Goal: Contribute content: Contribute content

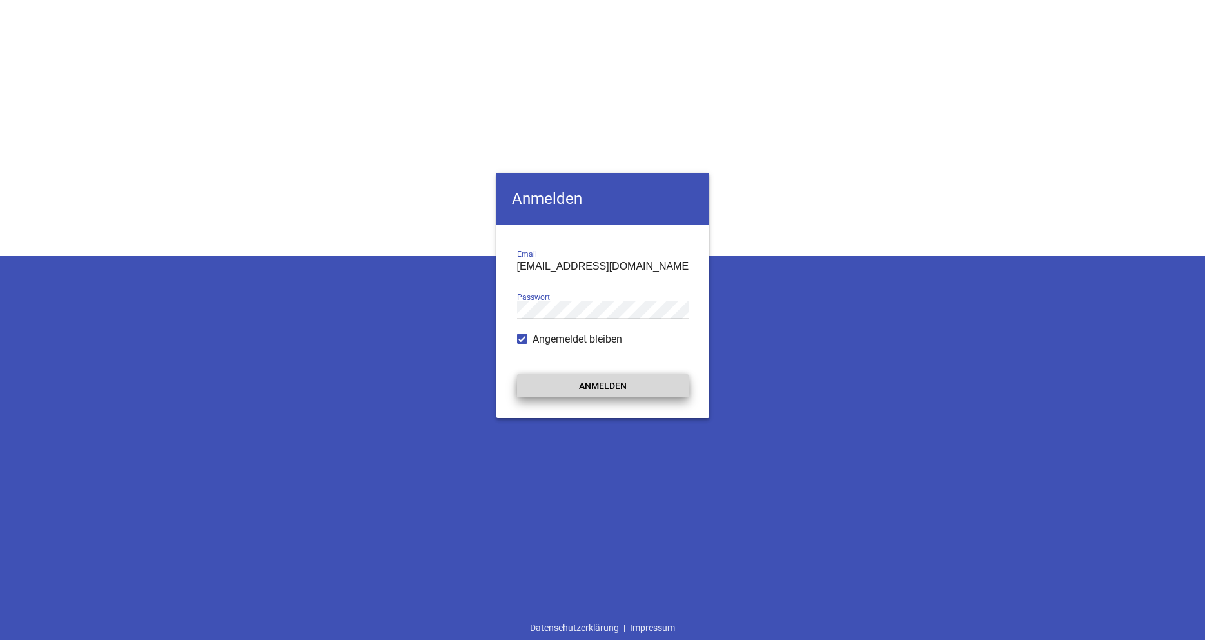
click at [616, 396] on button "Anmelden" at bounding box center [603, 385] width 172 height 23
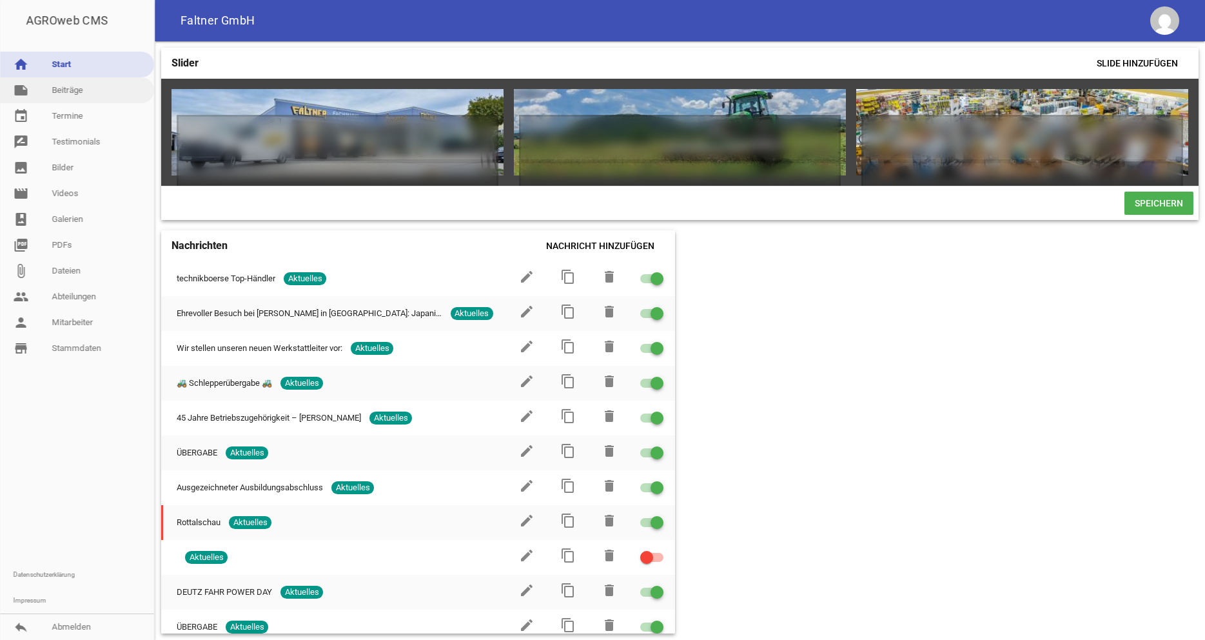
click at [67, 89] on link "note Beiträge" at bounding box center [77, 90] width 154 height 26
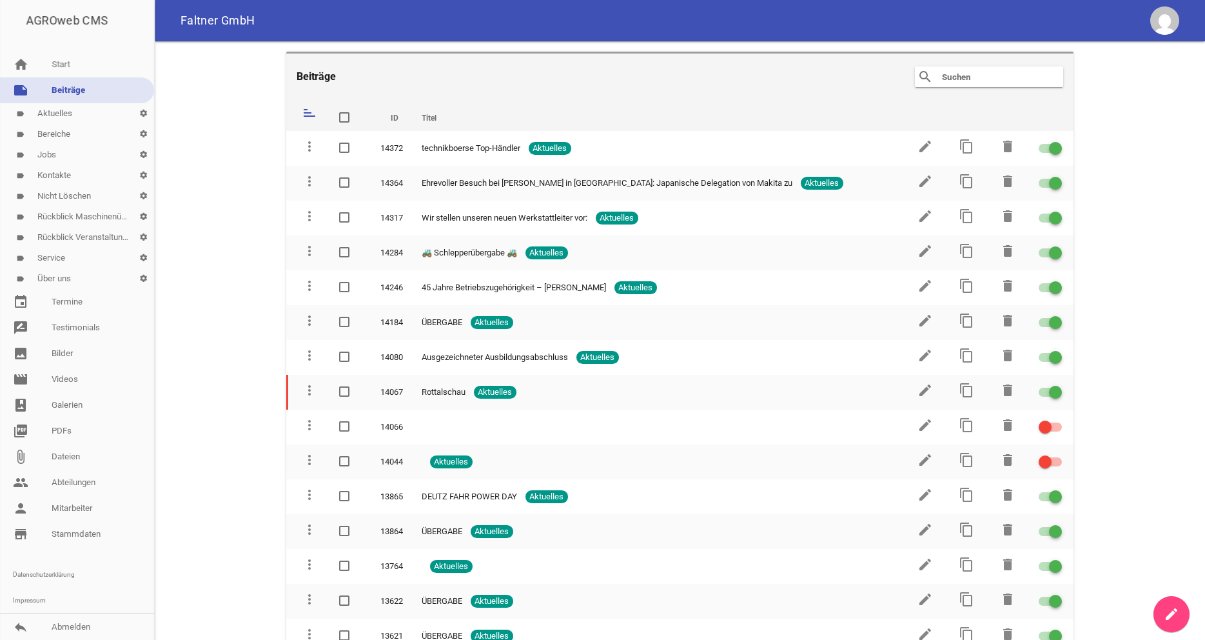
click at [1176, 615] on icon "create" at bounding box center [1171, 613] width 15 height 15
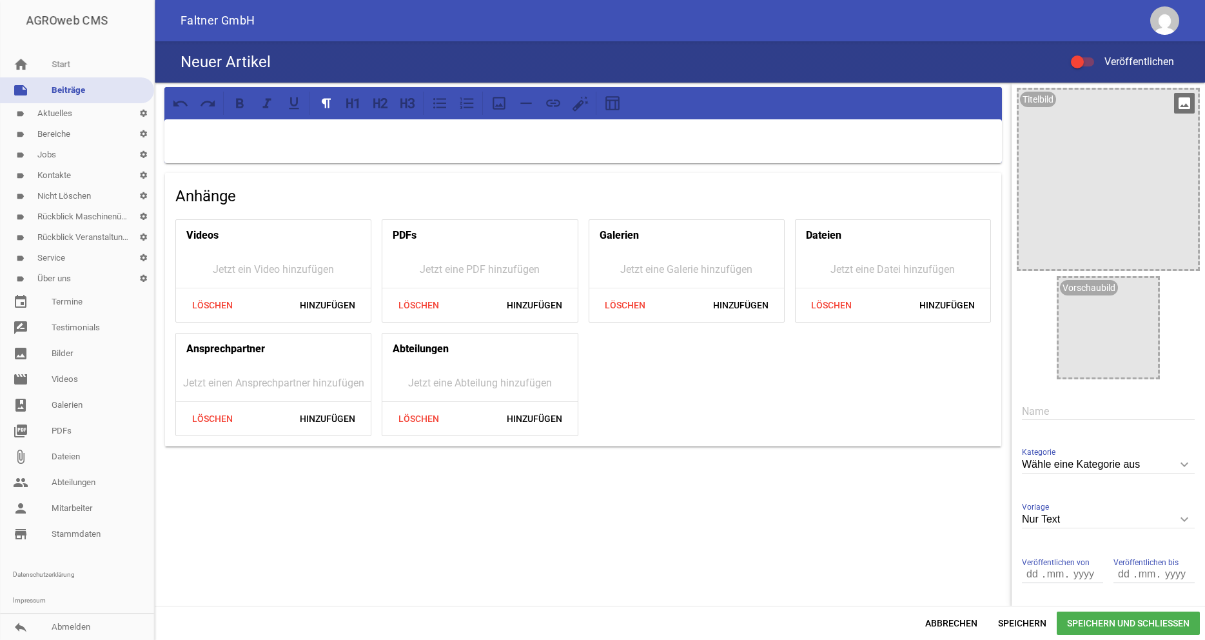
click at [1137, 93] on div at bounding box center [1108, 179] width 179 height 179
click at [1186, 109] on icon "image" at bounding box center [1184, 103] width 21 height 21
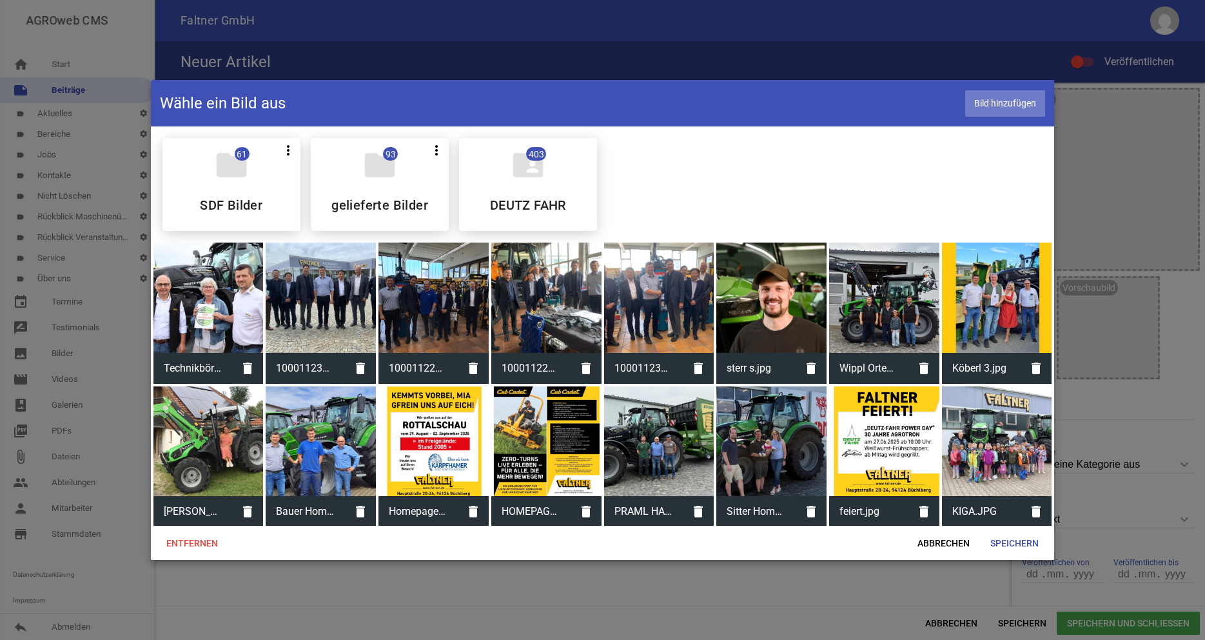
click at [1025, 99] on span "Bild hinzufügen" at bounding box center [1005, 103] width 80 height 26
drag, startPoint x: 965, startPoint y: 547, endPoint x: 938, endPoint y: 464, distance: 87.7
click at [964, 546] on span "Abbrechen" at bounding box center [943, 542] width 73 height 23
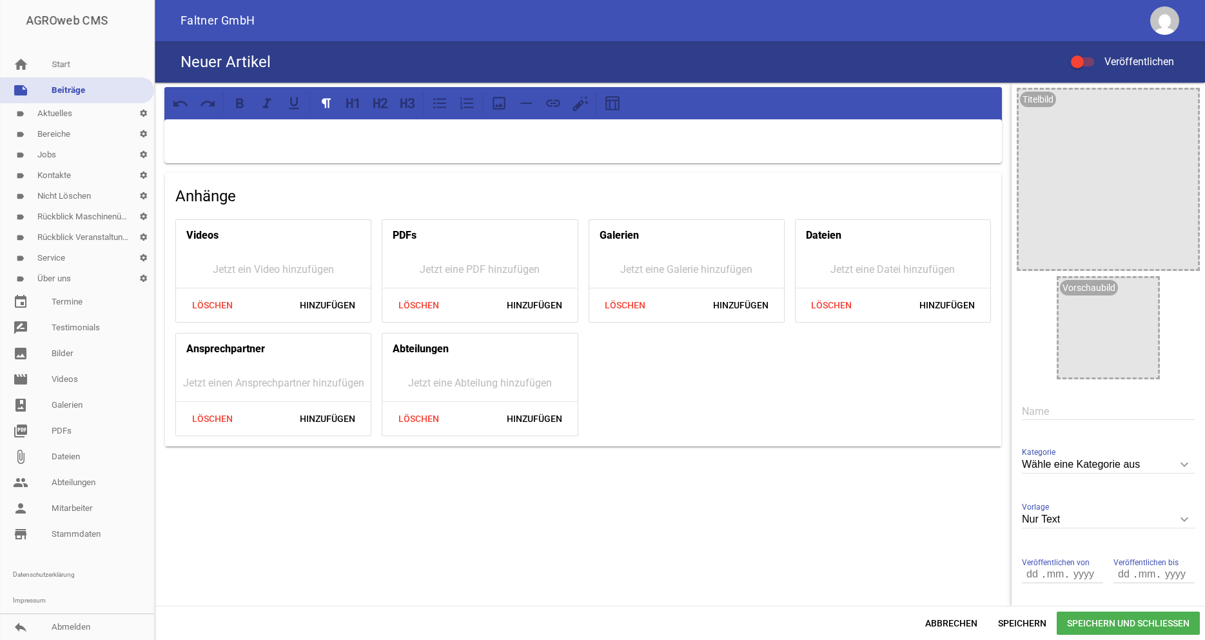
click at [360, 126] on div at bounding box center [583, 141] width 838 height 44
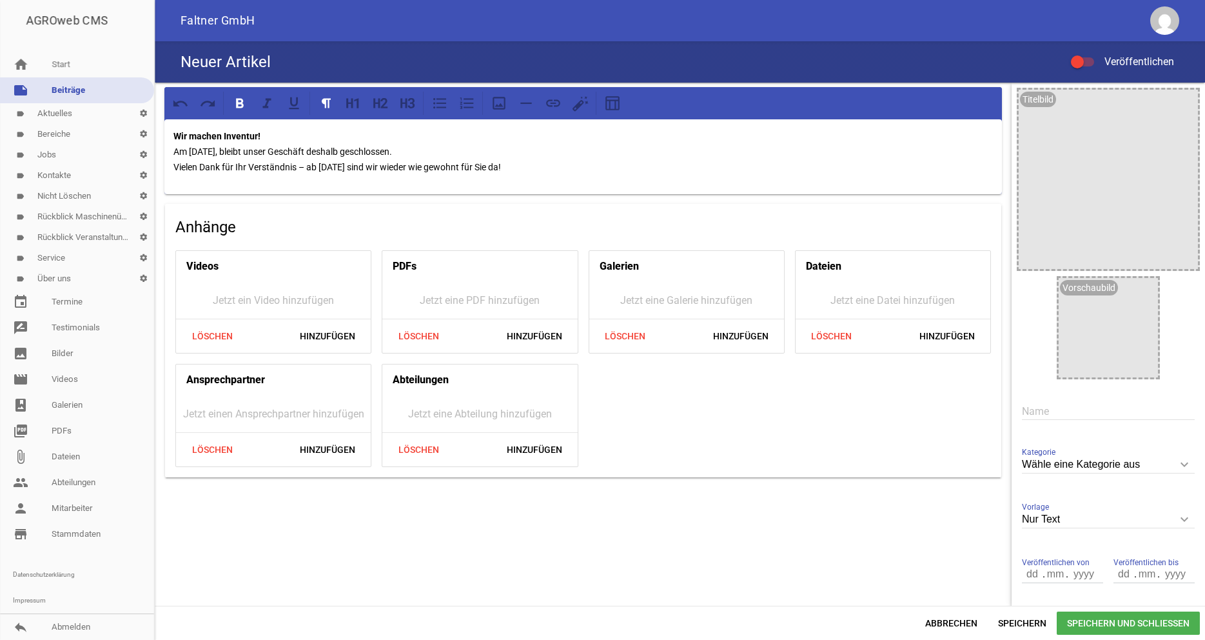
click at [271, 134] on p "Wir machen Inventur! Am [DATE], bleibt unser Geschäft deshalb geschlossen. Viel…" at bounding box center [583, 151] width 820 height 46
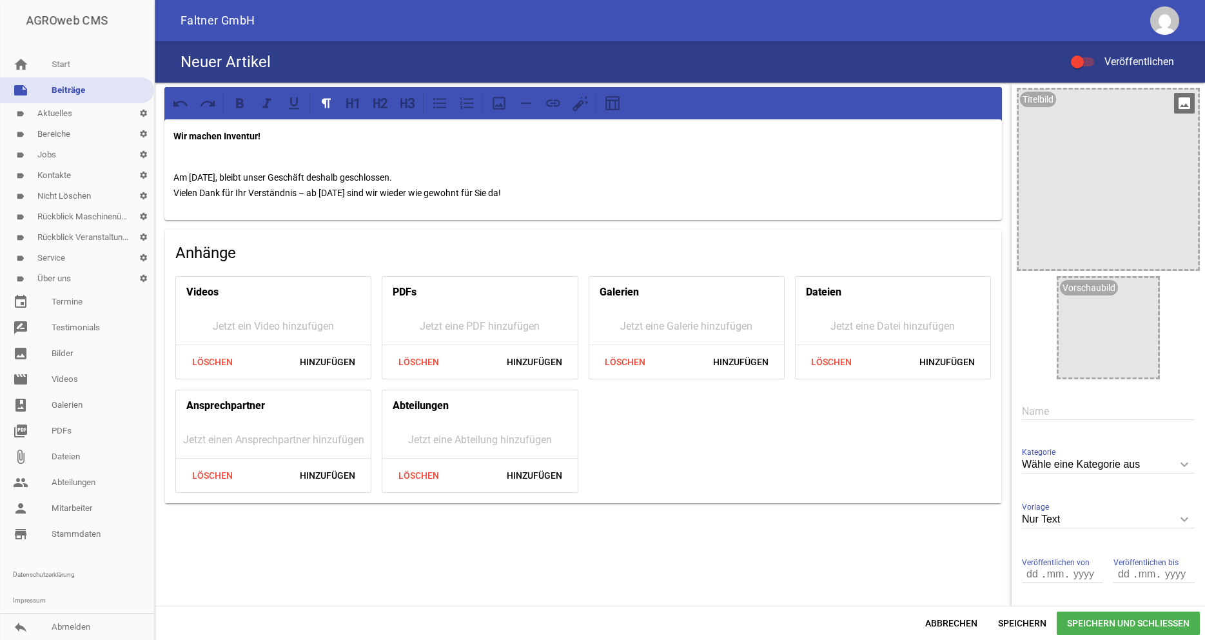
drag, startPoint x: 1104, startPoint y: 114, endPoint x: 1121, endPoint y: 112, distance: 17.5
click at [1105, 114] on div at bounding box center [1108, 179] width 179 height 179
click at [1183, 102] on icon "image" at bounding box center [1184, 103] width 21 height 21
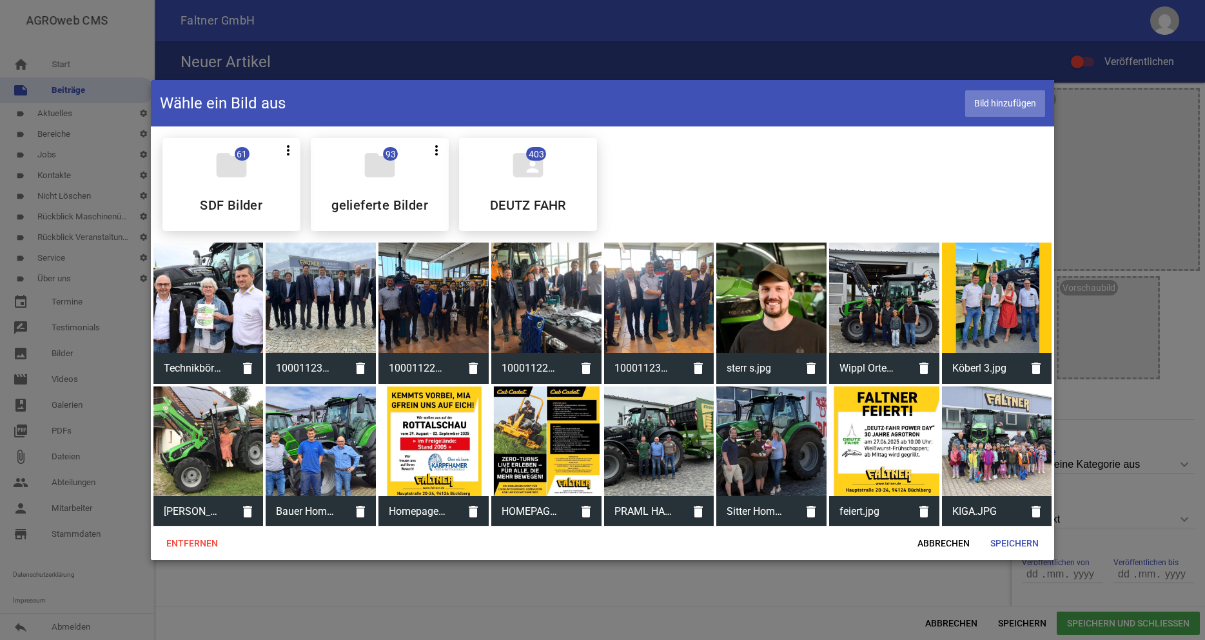
click at [1019, 92] on span "Bild hinzufügen" at bounding box center [1005, 103] width 80 height 26
click at [1023, 535] on span "Speichern" at bounding box center [1014, 542] width 69 height 23
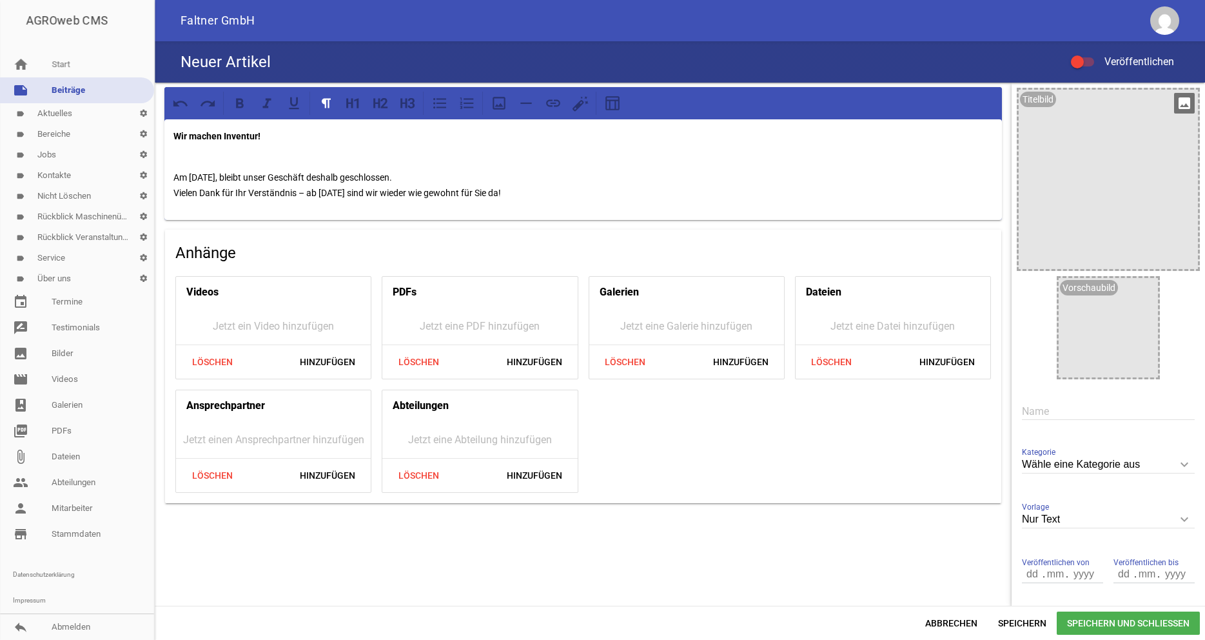
click at [1177, 99] on icon "image" at bounding box center [1184, 103] width 21 height 21
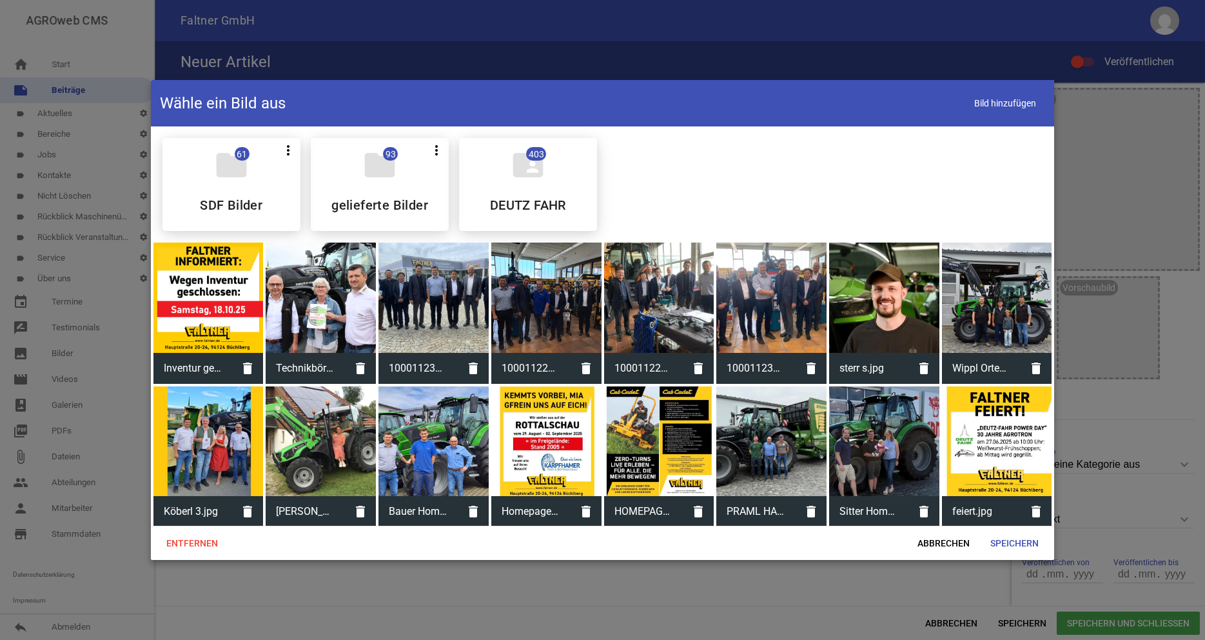
click at [175, 270] on div at bounding box center [208, 297] width 110 height 110
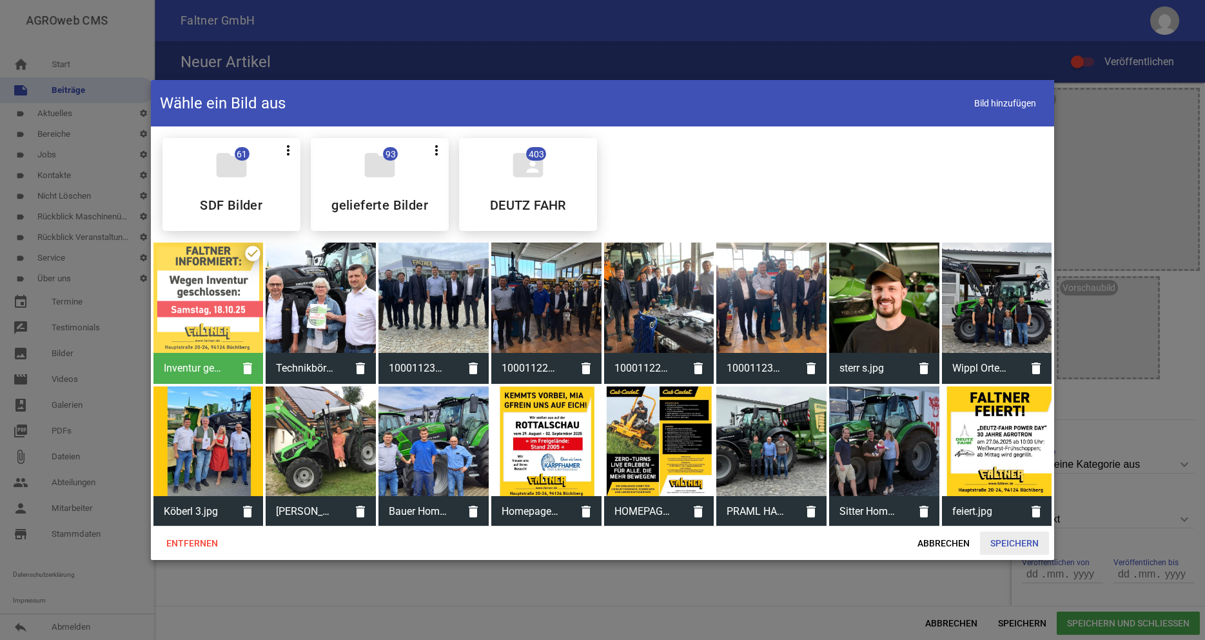
click at [1024, 535] on span "Speichern" at bounding box center [1014, 542] width 69 height 23
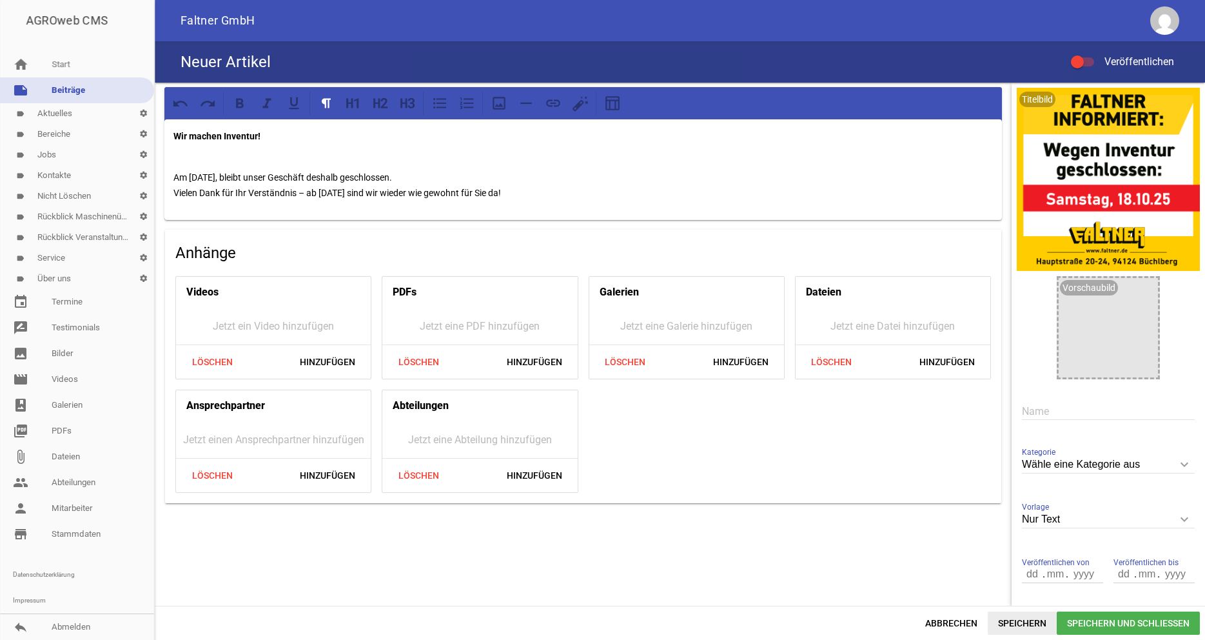
click at [1016, 616] on span "Speichern" at bounding box center [1022, 622] width 69 height 23
click at [1105, 460] on input "Wähle eine Kategorie aus" at bounding box center [1108, 464] width 173 height 17
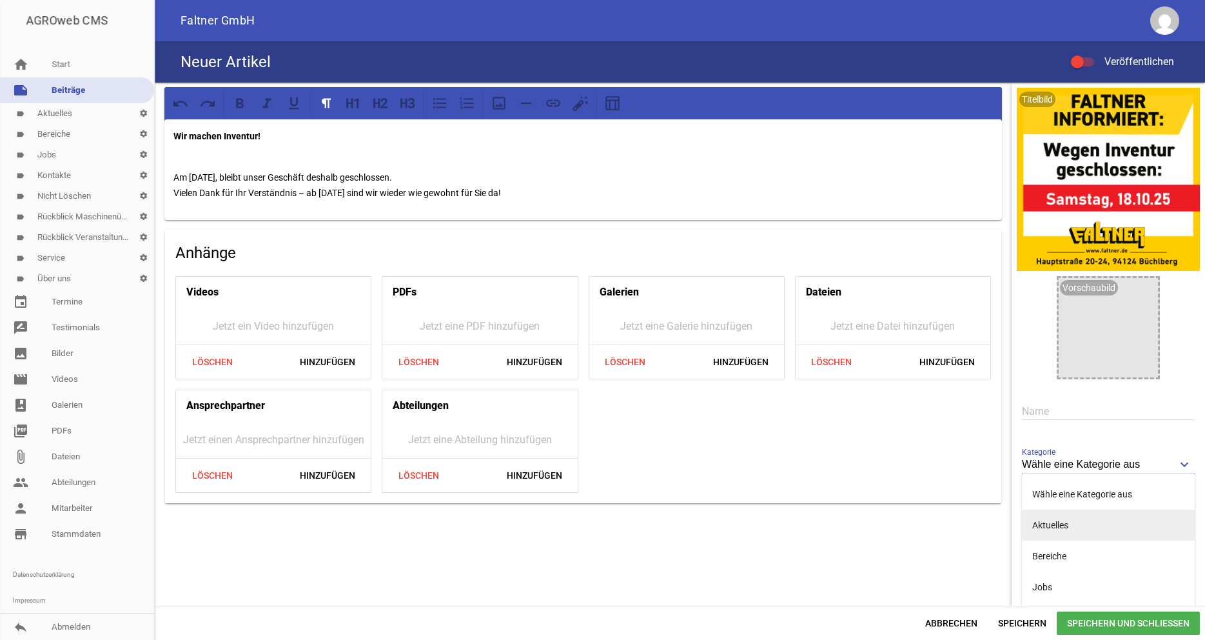
click at [1065, 523] on li "Aktuelles" at bounding box center [1108, 524] width 173 height 31
type input "Aktuelles"
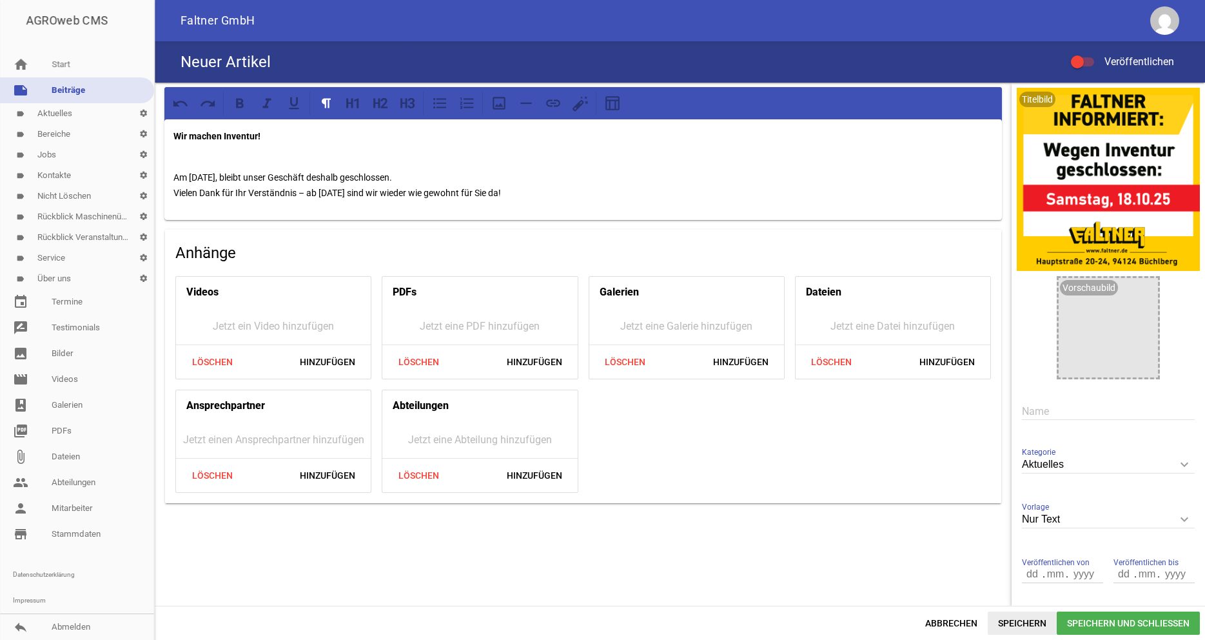
click at [1050, 622] on span "Speichern" at bounding box center [1022, 622] width 69 height 23
click at [1076, 464] on input "Aktuelles" at bounding box center [1108, 464] width 173 height 17
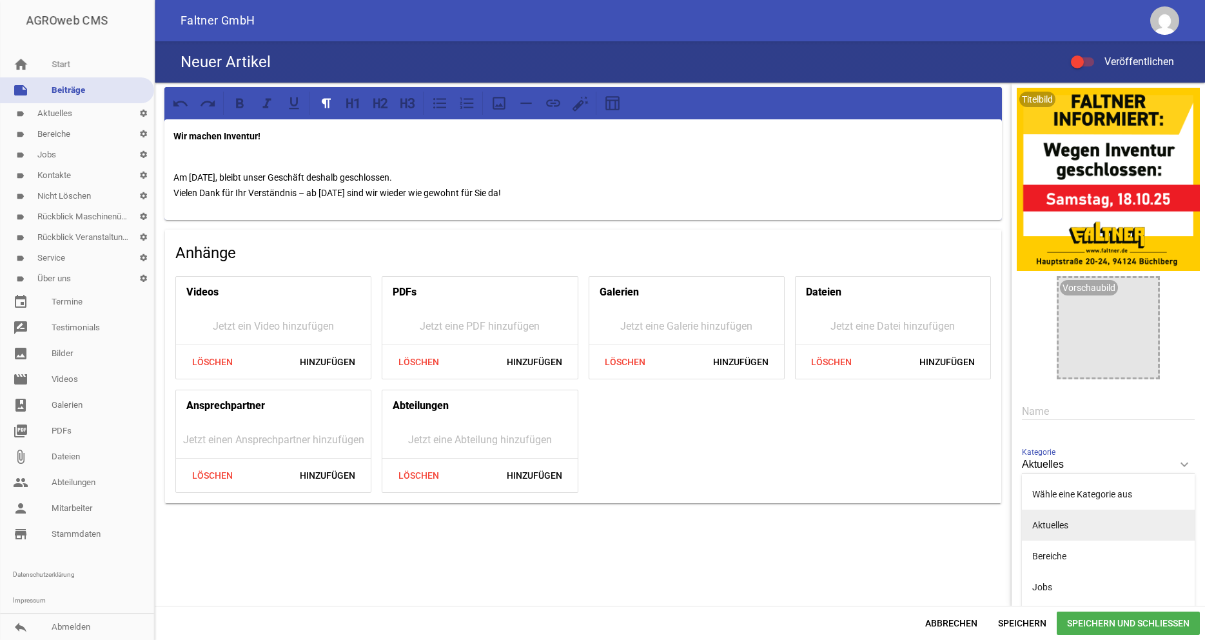
click at [1075, 529] on li "Aktuelles" at bounding box center [1108, 524] width 173 height 31
click at [1077, 51] on div "Neuer Artikel Veröffentlichen" at bounding box center [680, 61] width 1050 height 41
click at [1082, 55] on label "Veröffentlichen" at bounding box center [1122, 61] width 103 height 15
click at [1089, 54] on input "Veröffentlichen" at bounding box center [1089, 54] width 0 height 0
click at [1083, 62] on div at bounding box center [1087, 61] width 13 height 13
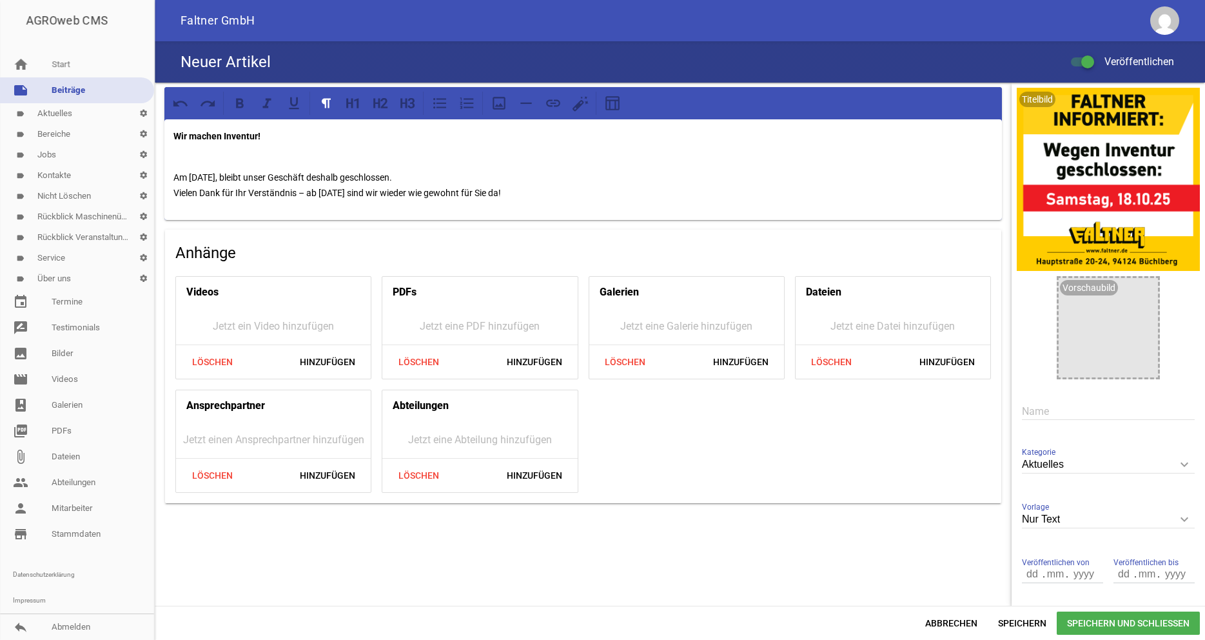
click at [1089, 54] on input "Veröffentlichen" at bounding box center [1089, 54] width 0 height 0
click at [1090, 59] on div at bounding box center [1082, 61] width 23 height 9
click at [1089, 54] on input "Veröffentlichen" at bounding box center [1089, 54] width 0 height 0
click at [214, 166] on p "Am [DATE], bleibt unser Geschäft deshalb geschlossen. Vielen Dank für Ihr Verst…" at bounding box center [583, 177] width 820 height 46
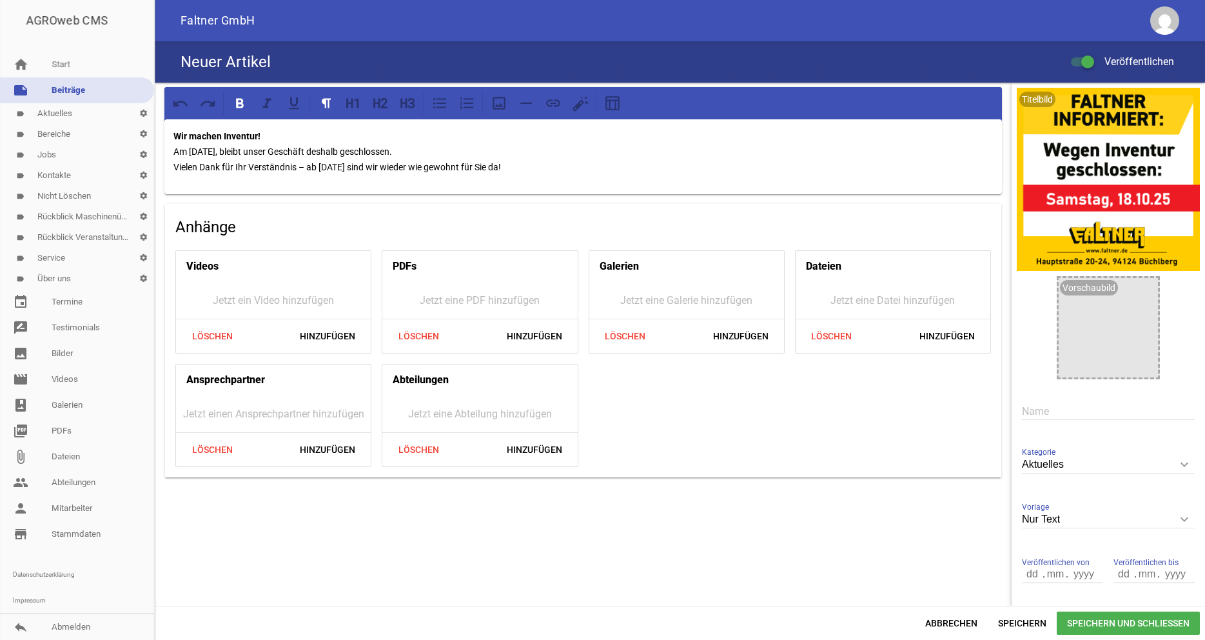
click at [1060, 408] on input "text" at bounding box center [1108, 410] width 173 height 17
type input "Inventur"
click at [1032, 622] on span "Speichern" at bounding box center [1022, 622] width 69 height 23
click at [1139, 107] on icon "delete" at bounding box center [1140, 103] width 21 height 21
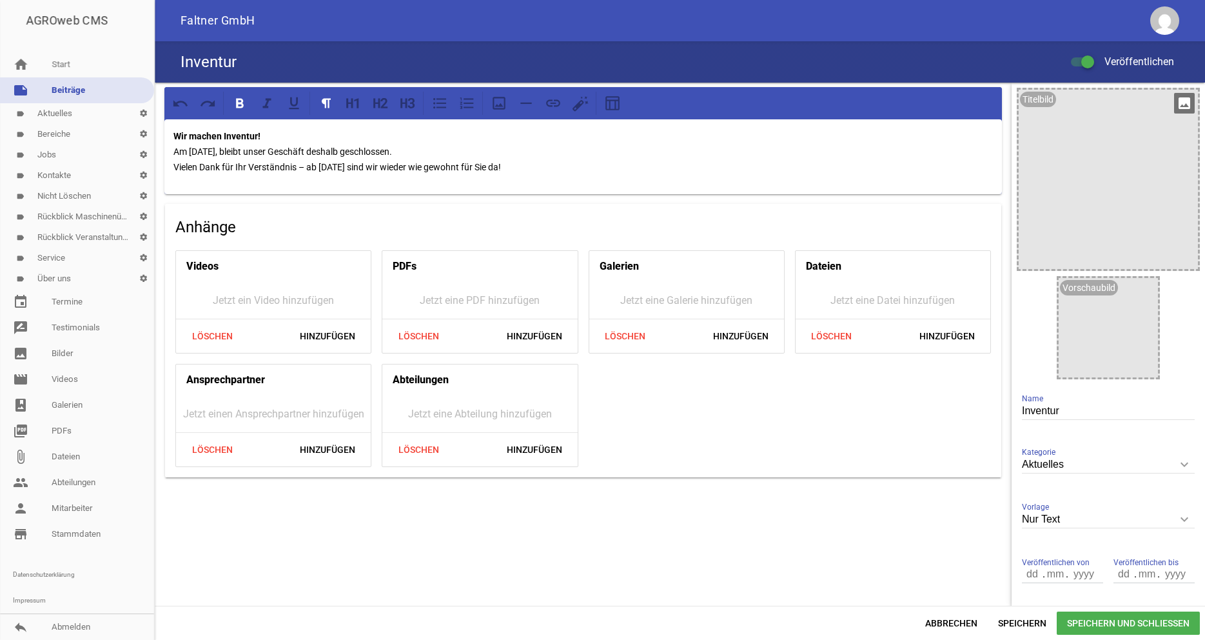
click at [1130, 182] on div at bounding box center [1108, 179] width 179 height 179
click at [1181, 99] on icon "image" at bounding box center [1184, 103] width 21 height 21
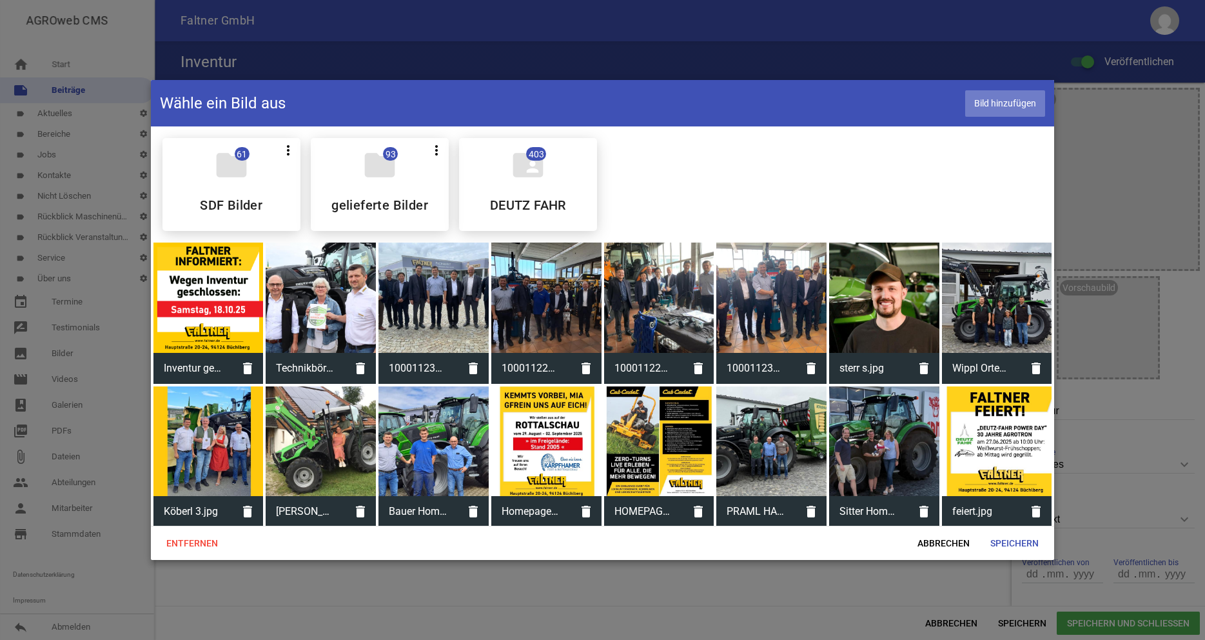
click at [1026, 104] on span "Bild hinzufügen" at bounding box center [1005, 103] width 80 height 26
click at [1014, 544] on span "Speichern" at bounding box center [1014, 542] width 69 height 23
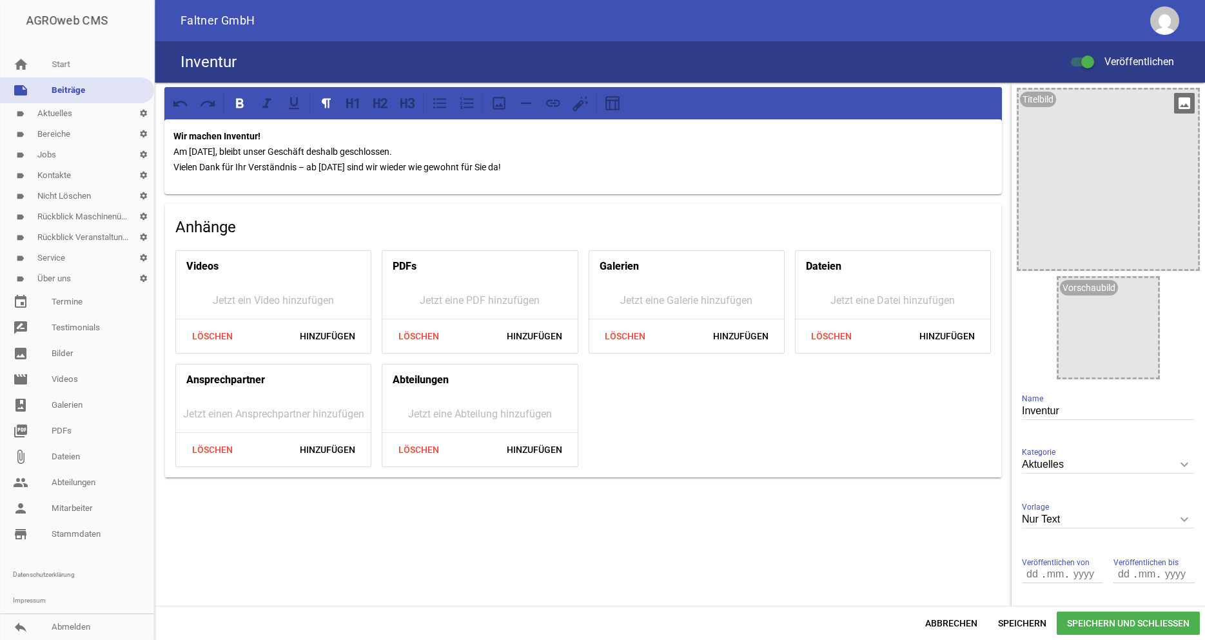
drag, startPoint x: 1183, startPoint y: 103, endPoint x: 1175, endPoint y: 101, distance: 8.5
click at [1183, 104] on icon "image" at bounding box center [1184, 103] width 21 height 21
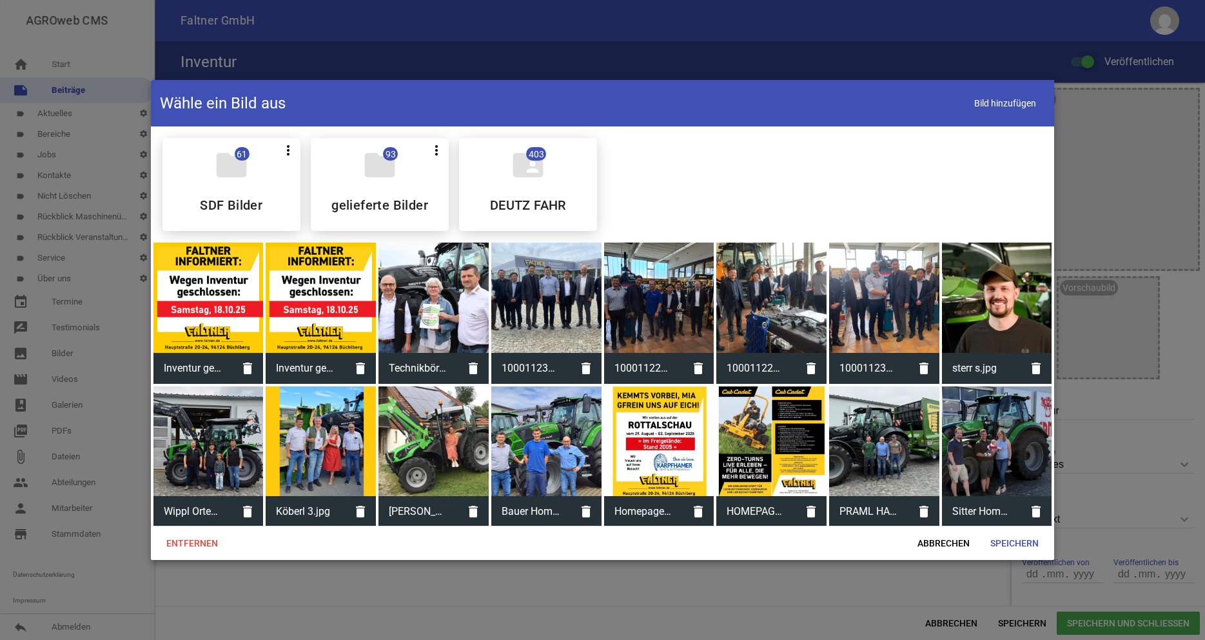
click at [221, 277] on div at bounding box center [208, 297] width 110 height 110
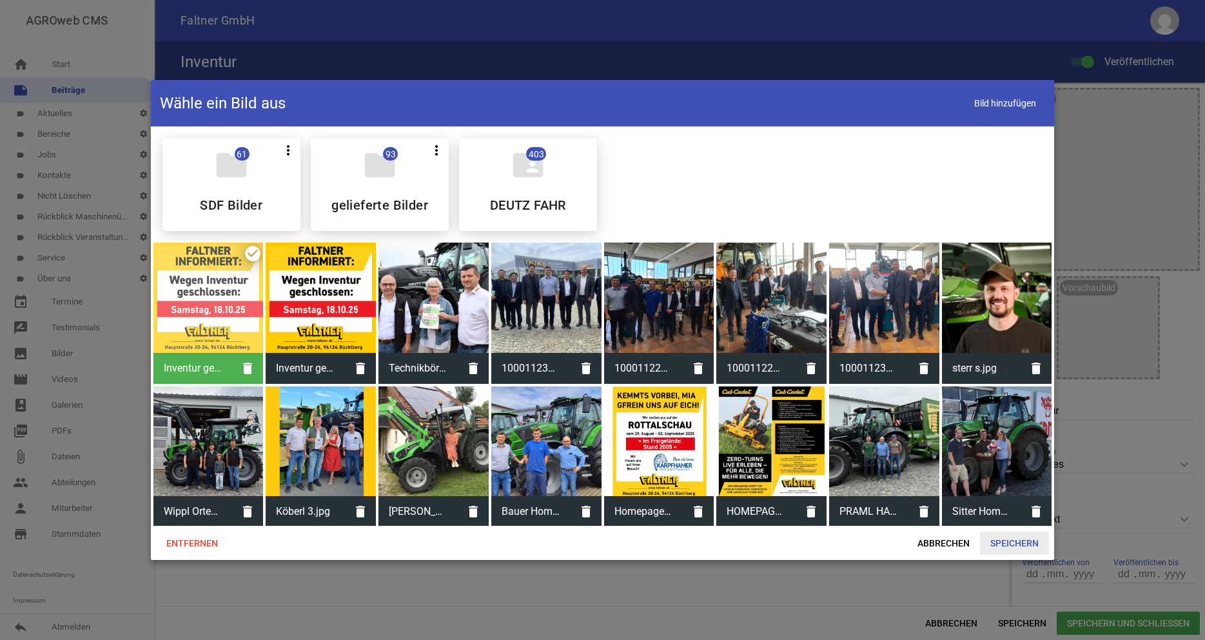
click at [1021, 539] on span "Speichern" at bounding box center [1014, 542] width 69 height 23
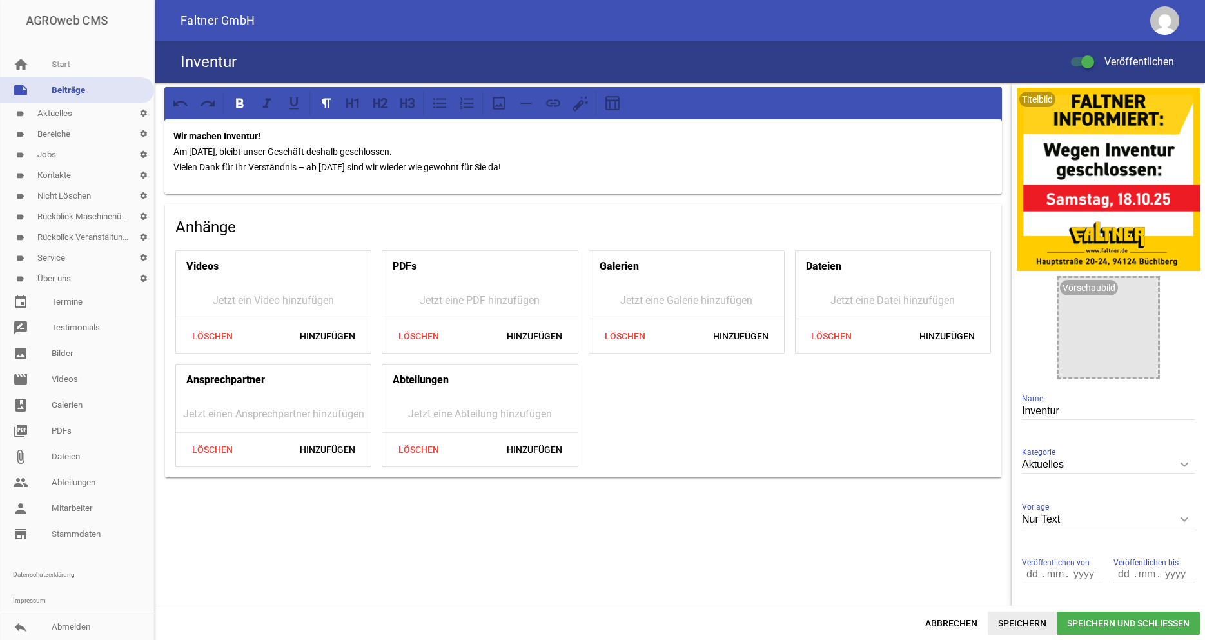
click at [1030, 624] on span "Speichern" at bounding box center [1022, 622] width 69 height 23
click at [1020, 615] on span "Speichern" at bounding box center [1022, 622] width 69 height 23
click at [1090, 66] on div at bounding box center [1087, 61] width 13 height 13
click at [1089, 54] on input "Veröffentlichen" at bounding box center [1089, 54] width 0 height 0
click at [1035, 621] on span "Speichern" at bounding box center [1022, 622] width 69 height 23
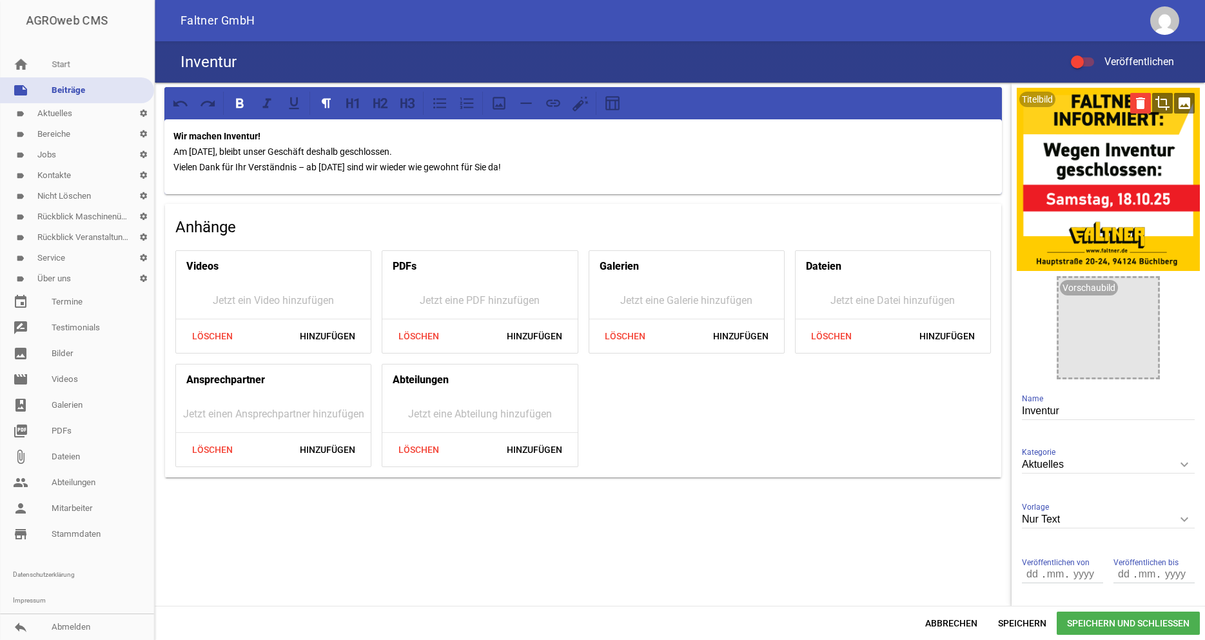
click at [1144, 104] on icon "delete" at bounding box center [1140, 103] width 21 height 21
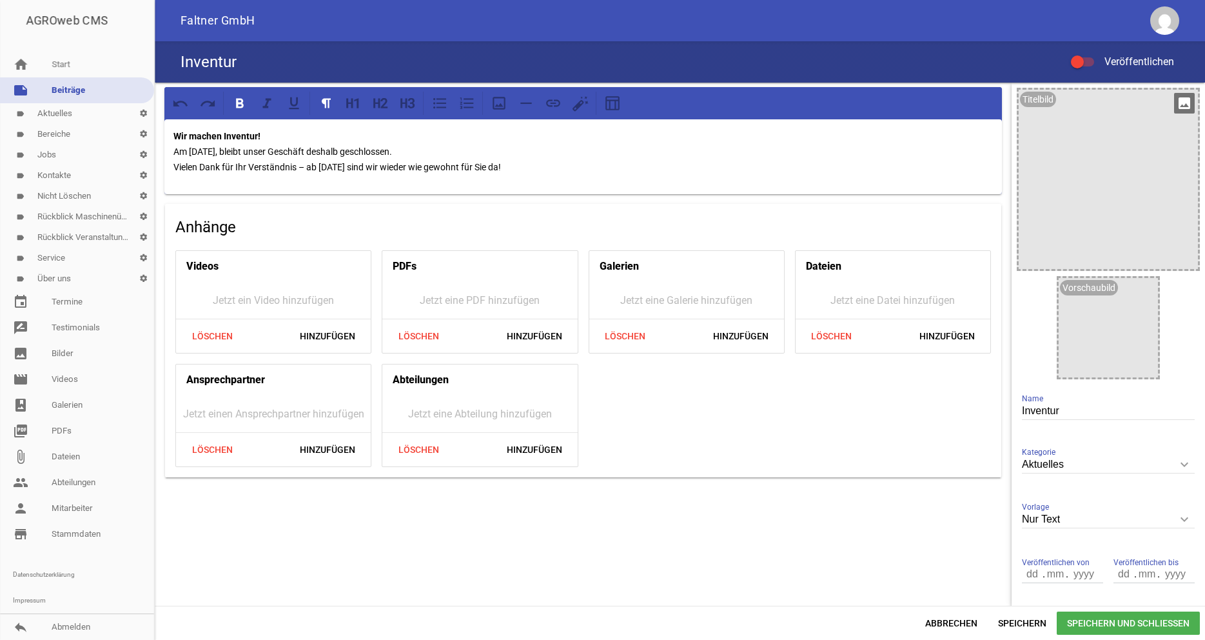
click at [1187, 99] on icon "image" at bounding box center [1184, 103] width 21 height 21
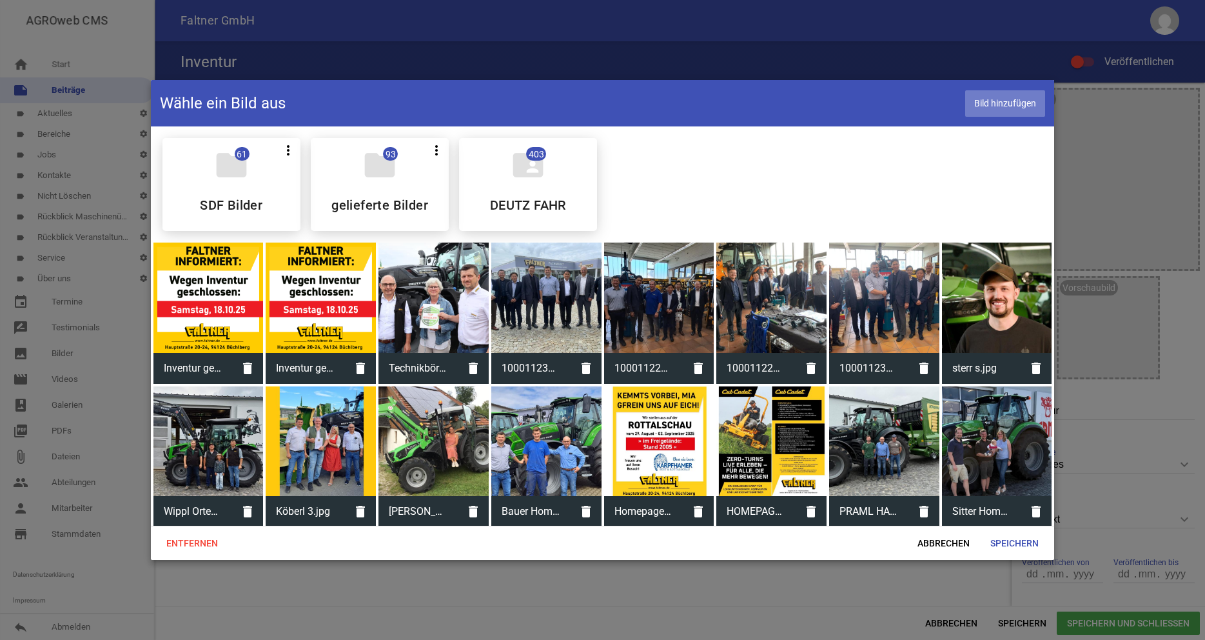
click at [1014, 108] on span "Bild hinzufügen" at bounding box center [1005, 103] width 80 height 26
click at [1014, 103] on span "Bild hinzufügen" at bounding box center [1005, 103] width 80 height 26
click at [1011, 544] on span "Speichern" at bounding box center [1014, 542] width 69 height 23
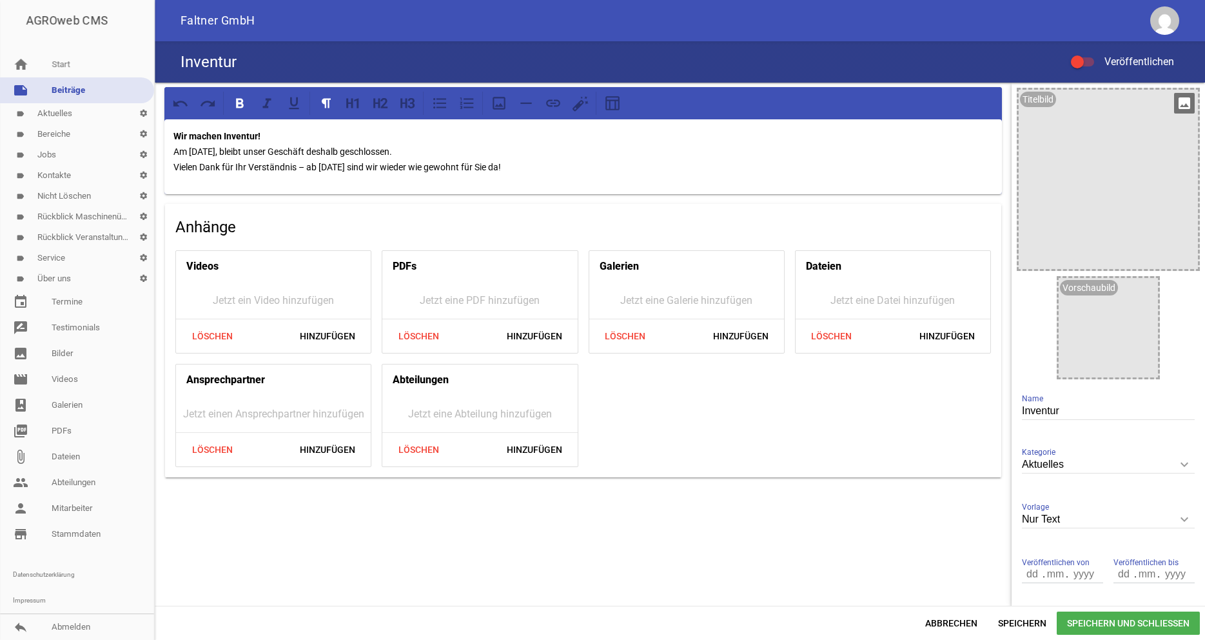
click at [1173, 104] on div "Titelbild image" at bounding box center [1108, 179] width 183 height 183
click at [1182, 104] on icon "image" at bounding box center [1184, 103] width 21 height 21
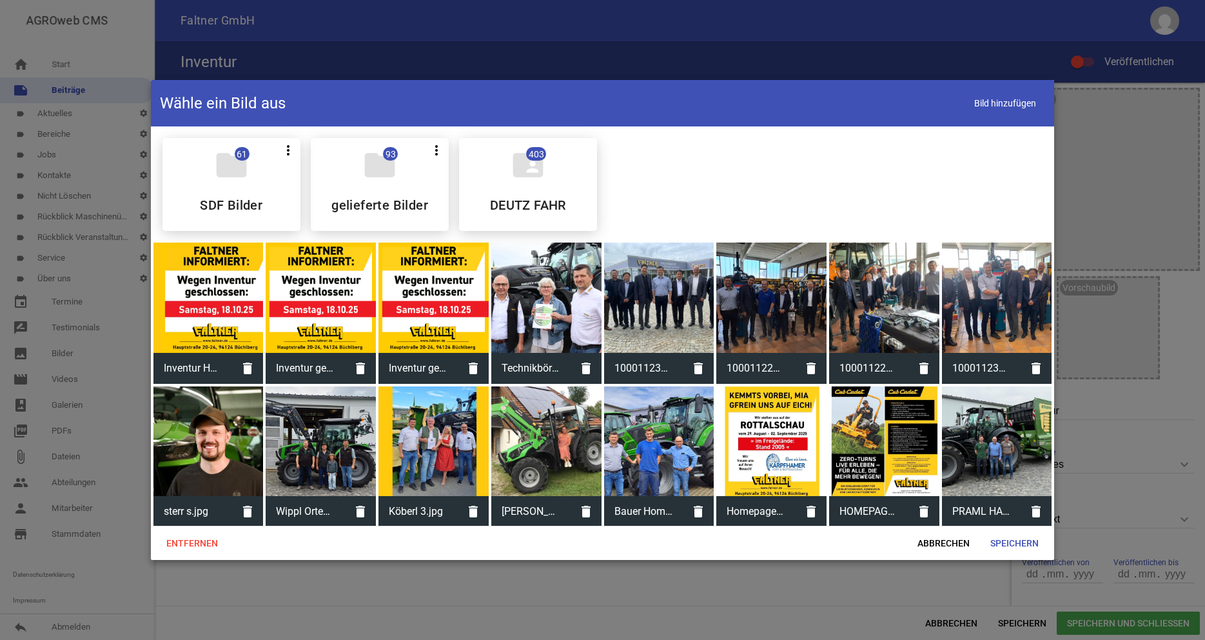
click at [230, 291] on div at bounding box center [208, 297] width 110 height 110
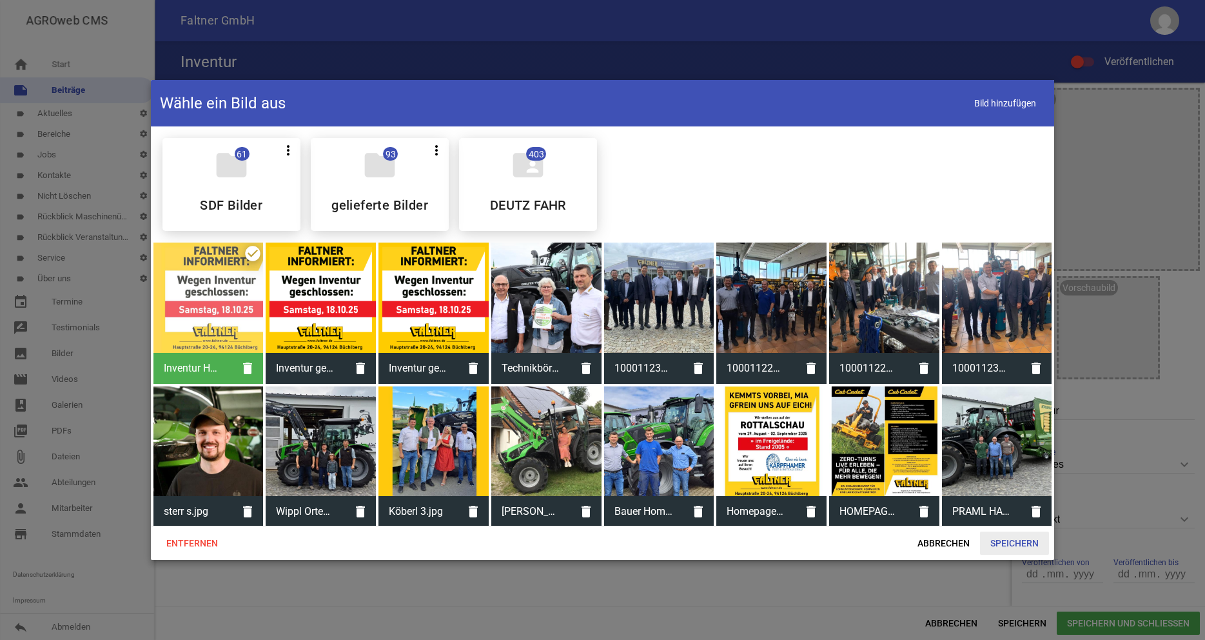
click at [1039, 541] on span "Speichern" at bounding box center [1014, 542] width 69 height 23
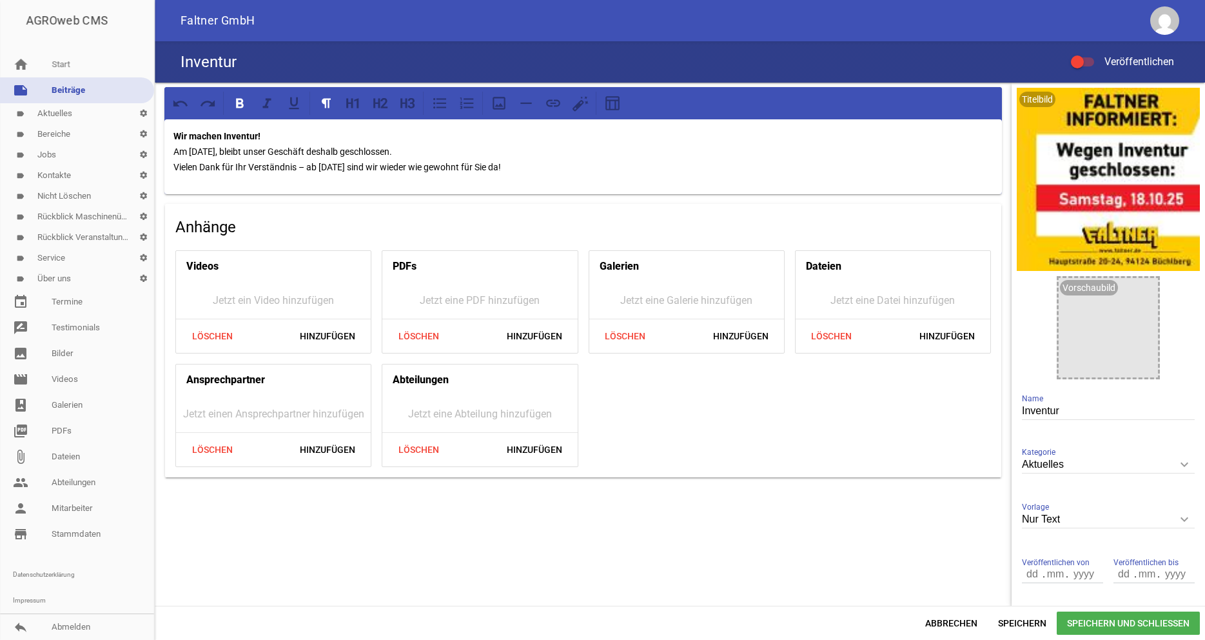
click at [1090, 58] on div at bounding box center [1082, 61] width 23 height 9
click at [1089, 54] on input "Veröffentlichen" at bounding box center [1089, 54] width 0 height 0
click at [1018, 622] on span "Speichern" at bounding box center [1022, 622] width 69 height 23
drag, startPoint x: 266, startPoint y: 137, endPoint x: 155, endPoint y: 126, distance: 112.2
click at [155, 126] on div "Wir machen Inventur! Am [DATE], bleibt unser Geschäft deshalb geschlossen. Viel…" at bounding box center [583, 283] width 857 height 400
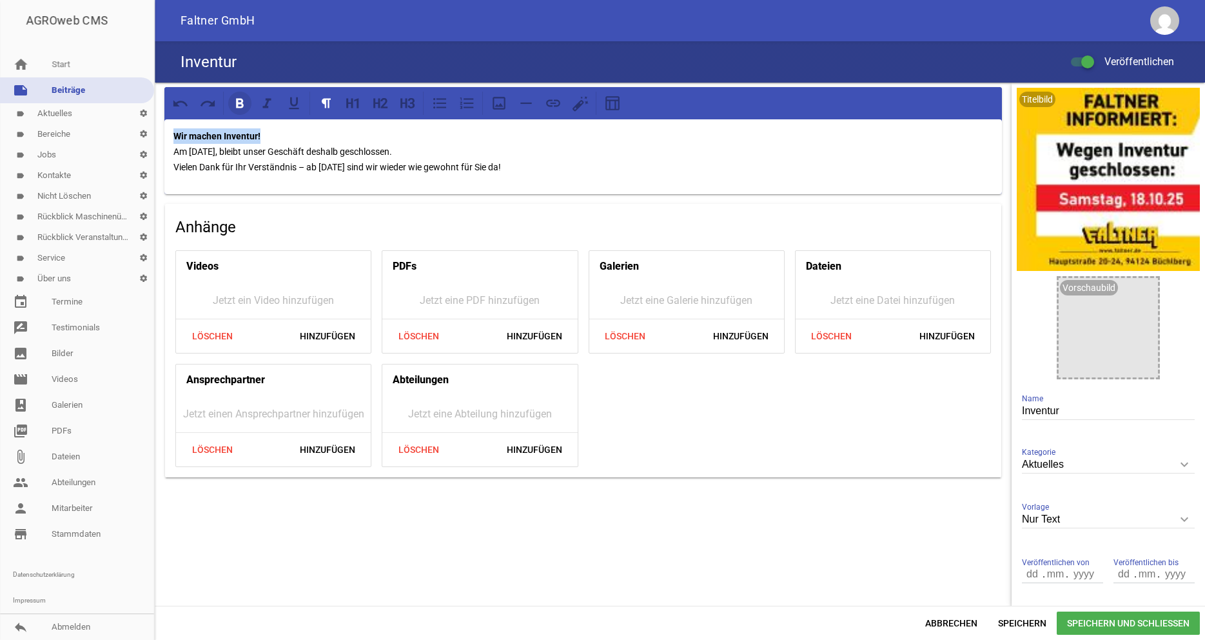
click at [243, 102] on icon at bounding box center [240, 103] width 8 height 10
click at [246, 100] on icon at bounding box center [239, 103] width 17 height 17
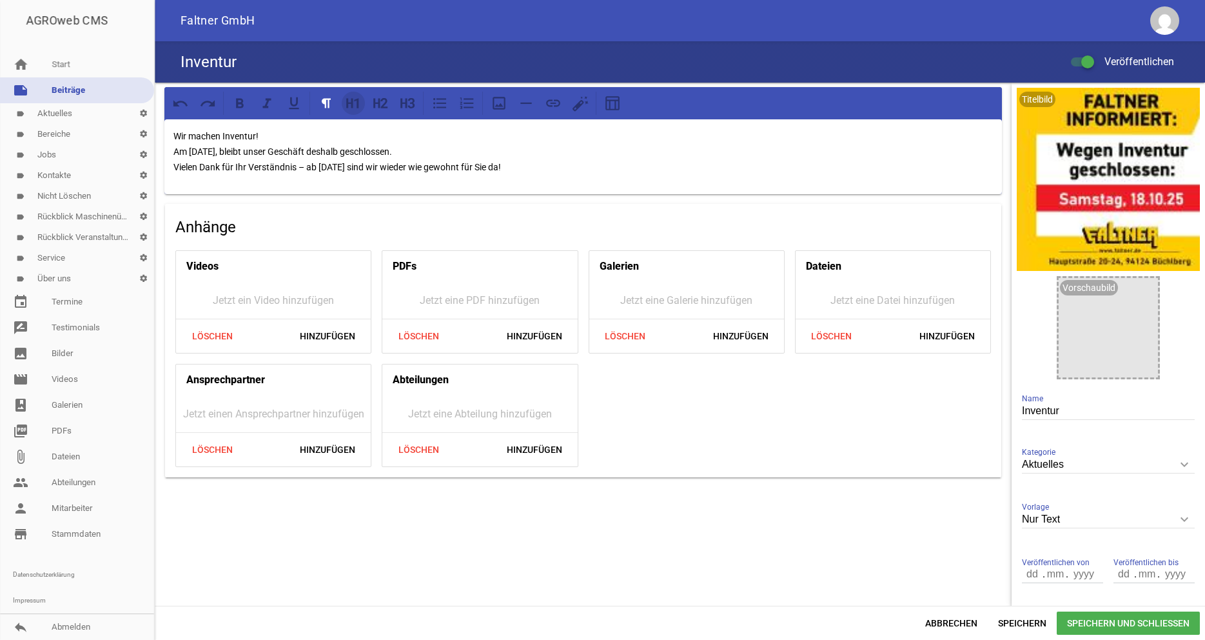
click at [353, 99] on icon at bounding box center [349, 103] width 6 height 10
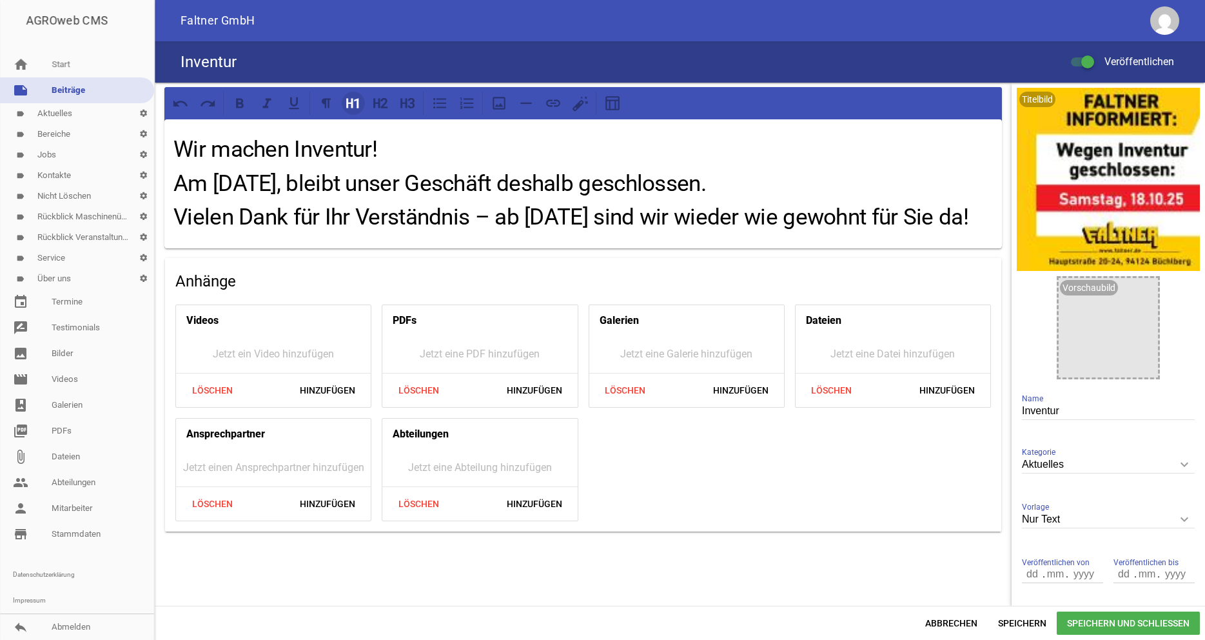
click at [353, 99] on icon at bounding box center [349, 103] width 6 height 10
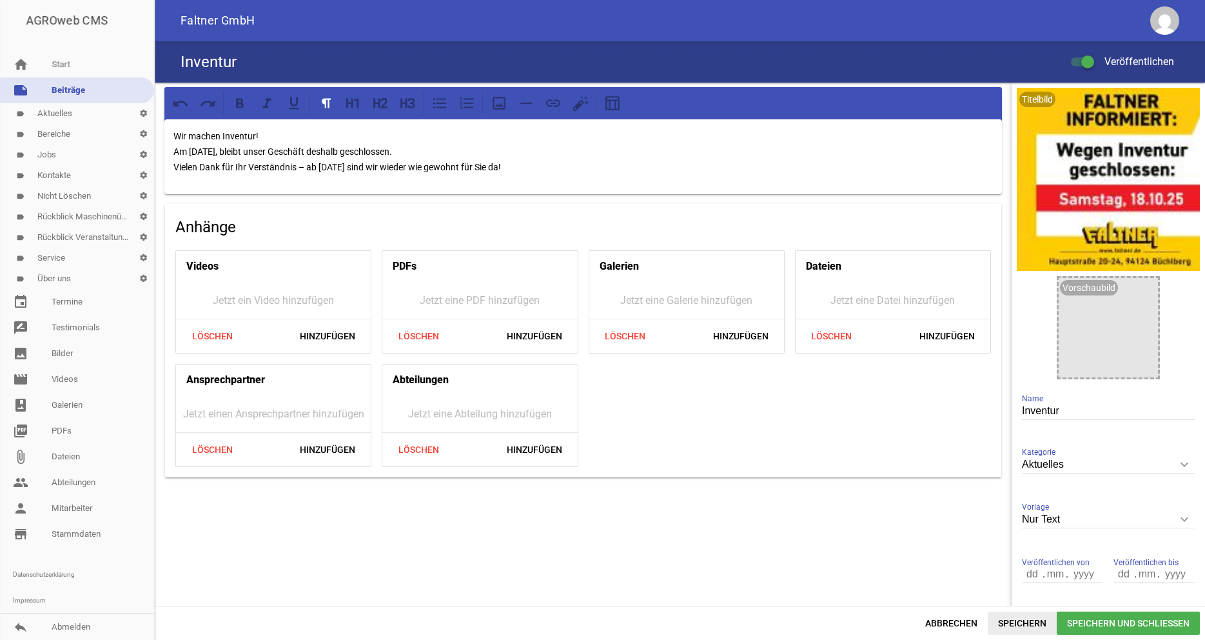
click at [1008, 622] on span "Speichern" at bounding box center [1022, 622] width 69 height 23
